Goal: Information Seeking & Learning: Check status

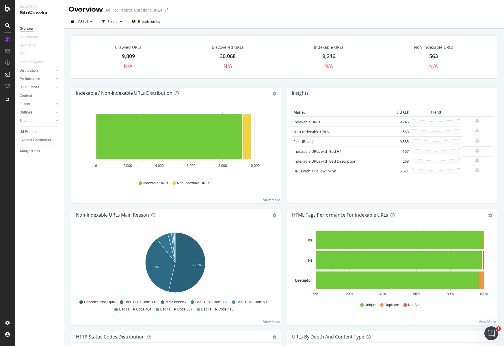
scroll to position [1, 0]
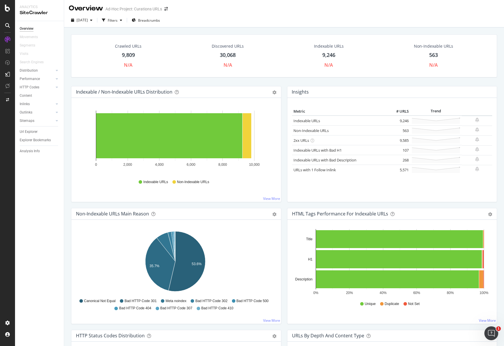
click at [30, 29] on div "Overview" at bounding box center [27, 29] width 14 height 6
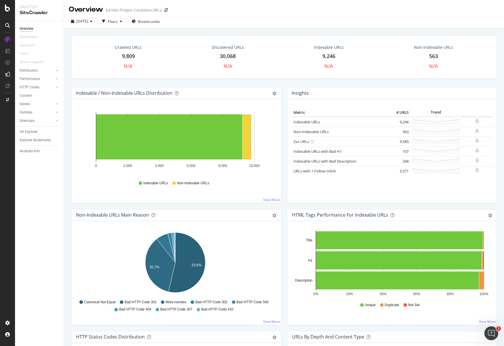
click at [7, 29] on div at bounding box center [7, 25] width 9 height 9
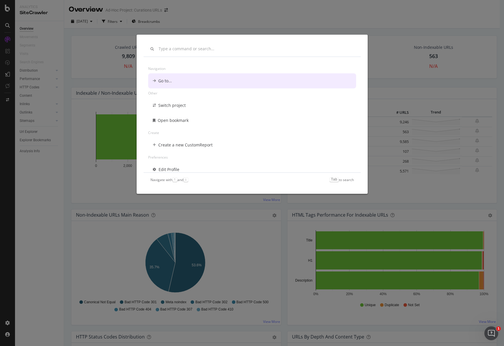
click at [62, 191] on div "Navigation Go to... Other Switch project Open bookmark Create Create a new Cust…" at bounding box center [252, 173] width 504 height 346
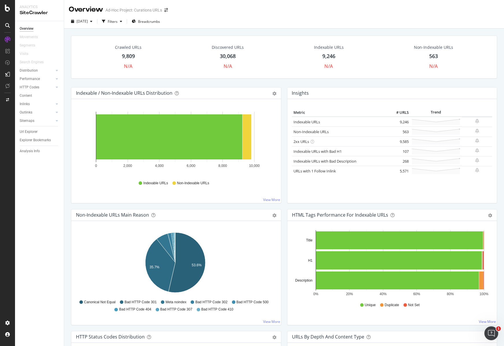
click at [28, 13] on div "SiteCrawler" at bounding box center [40, 13] width 40 height 7
click at [3, 10] on div at bounding box center [8, 8] width 14 height 7
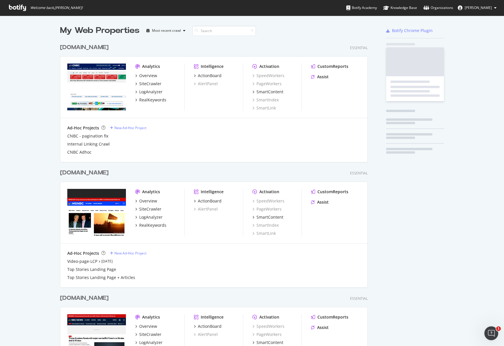
scroll to position [342, 495]
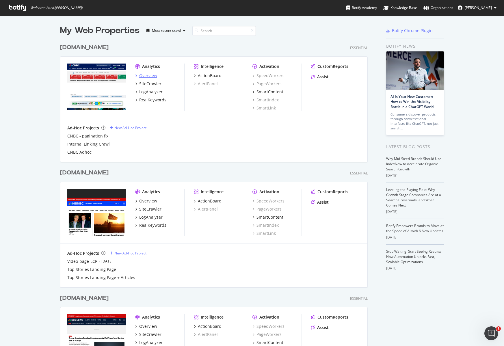
click at [146, 75] on div "Overview" at bounding box center [148, 76] width 18 height 6
